Goal: Information Seeking & Learning: Check status

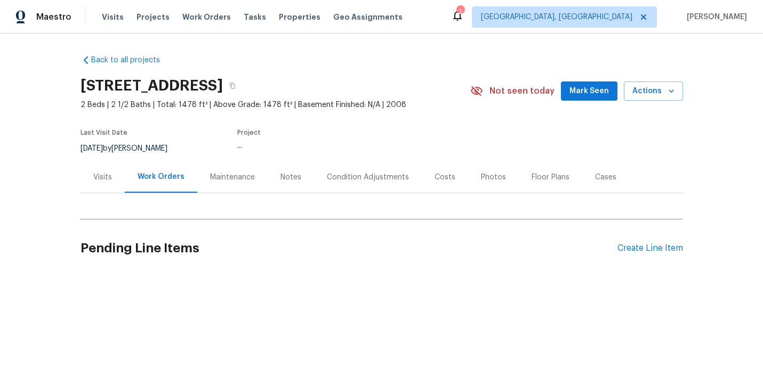
click at [100, 176] on div "Visits" at bounding box center [102, 177] width 19 height 11
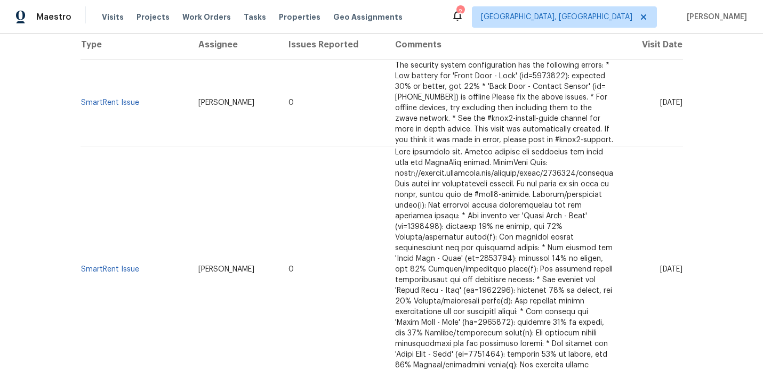
scroll to position [507, 0]
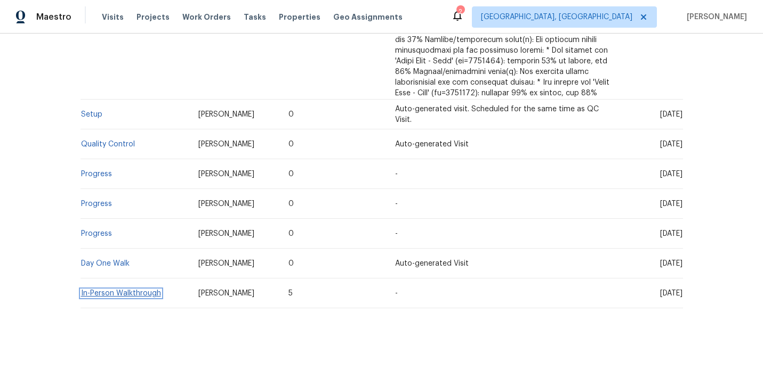
click at [99, 290] on link "In-Person Walkthrough" at bounding box center [121, 293] width 80 height 7
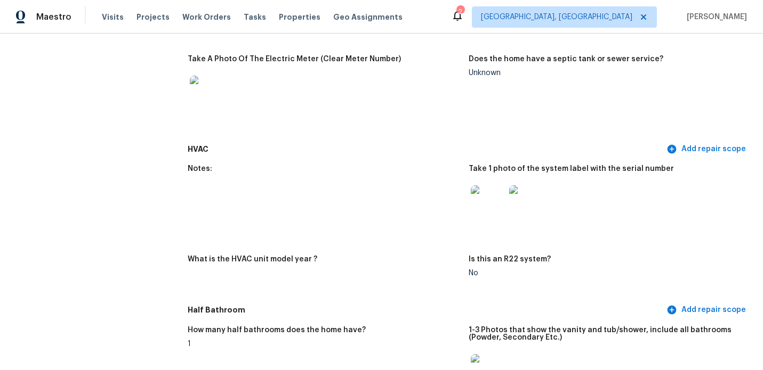
scroll to position [817, 0]
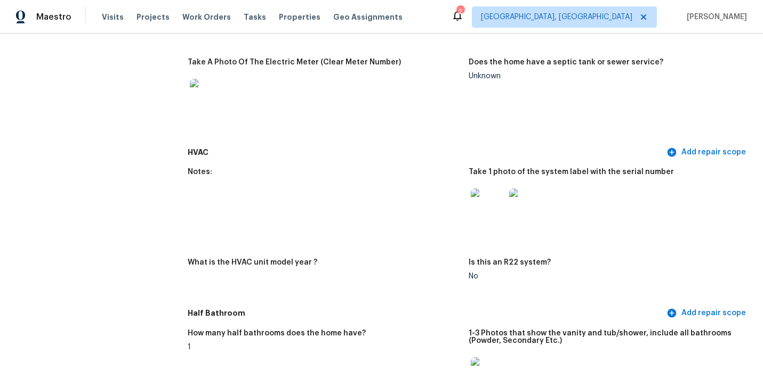
click at [524, 204] on img at bounding box center [526, 206] width 34 height 34
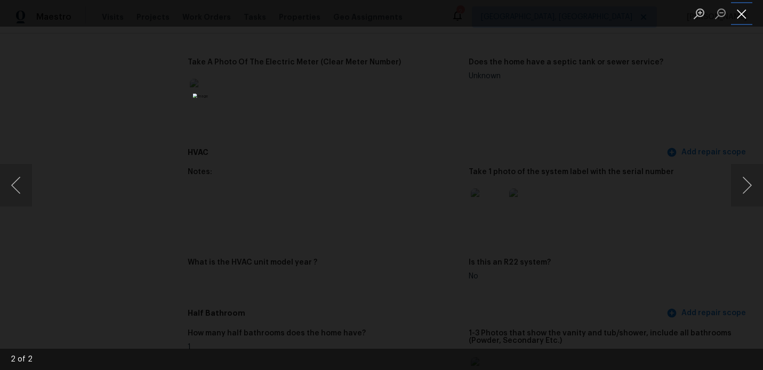
click at [741, 18] on button "Close lightbox" at bounding box center [741, 13] width 21 height 19
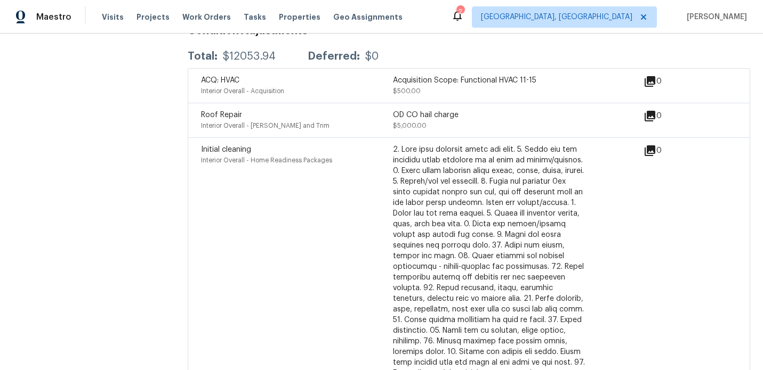
scroll to position [2763, 0]
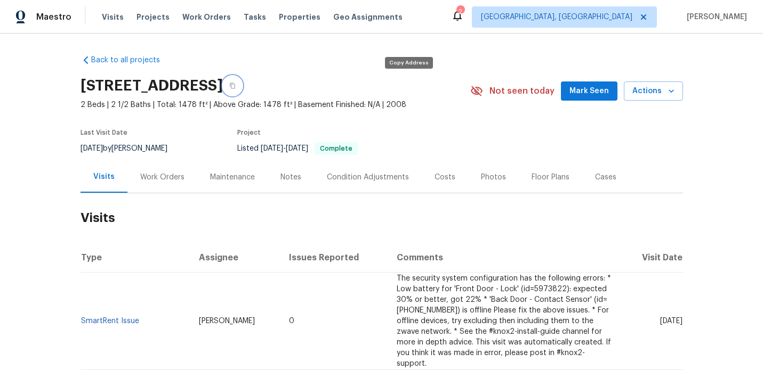
click at [235, 86] on icon "button" at bounding box center [232, 86] width 5 height 6
click at [236, 87] on icon "button" at bounding box center [232, 86] width 6 height 6
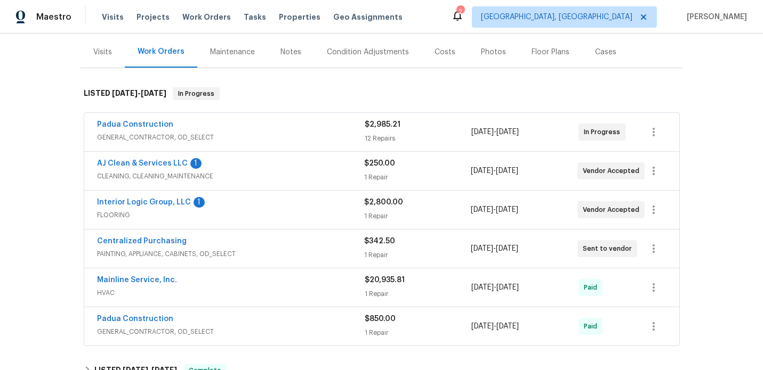
scroll to position [128, 0]
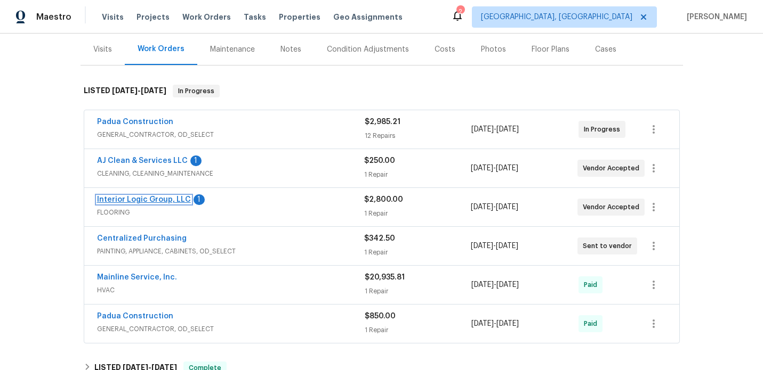
click at [139, 200] on link "Interior Logic Group, LLC" at bounding box center [144, 199] width 94 height 7
